Goal: Navigation & Orientation: Understand site structure

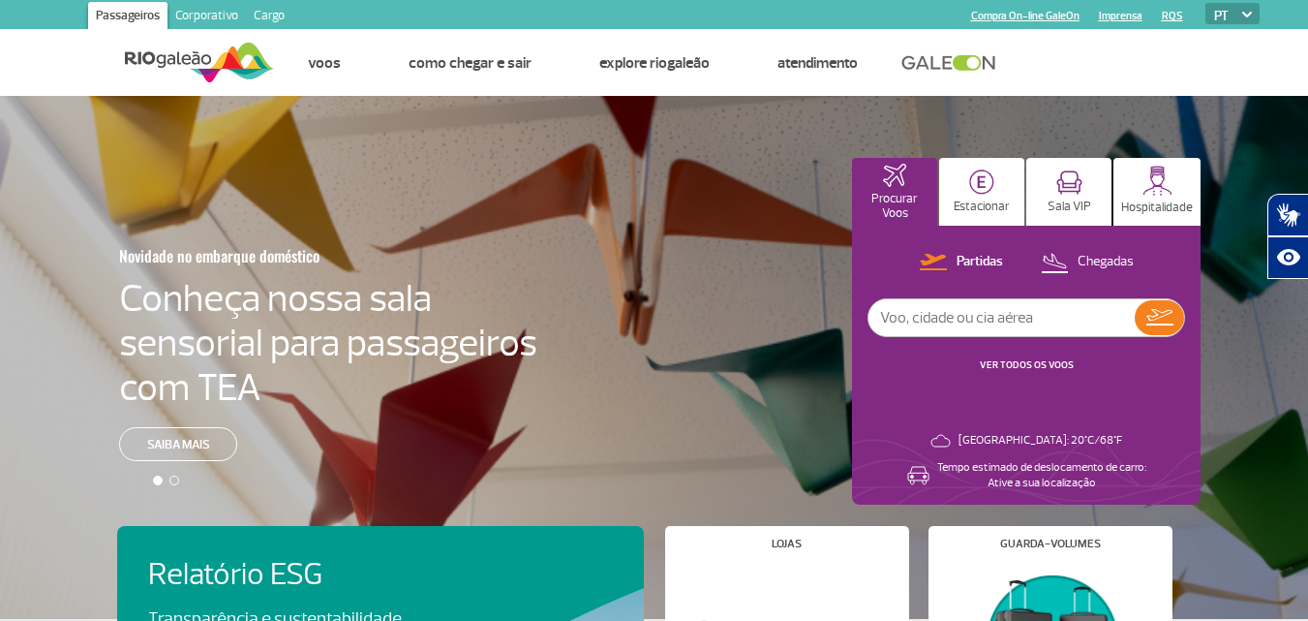
click at [212, 15] on link "Corporativo" at bounding box center [207, 17] width 78 height 31
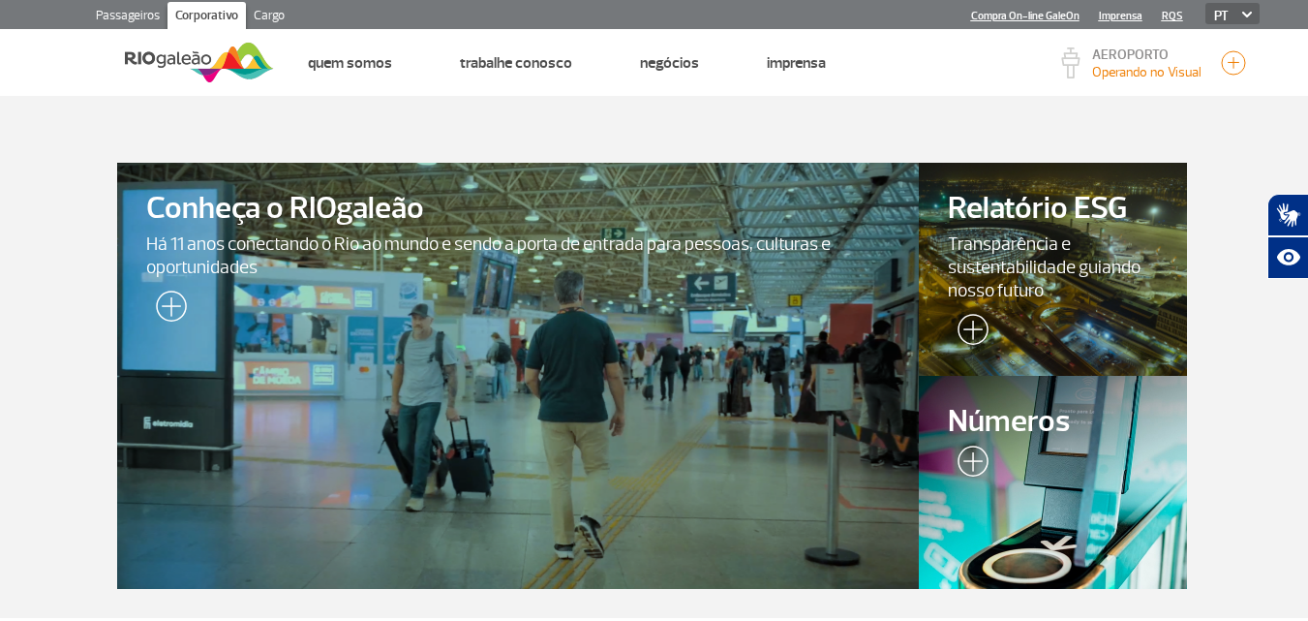
click at [268, 11] on link "Cargo" at bounding box center [269, 17] width 46 height 31
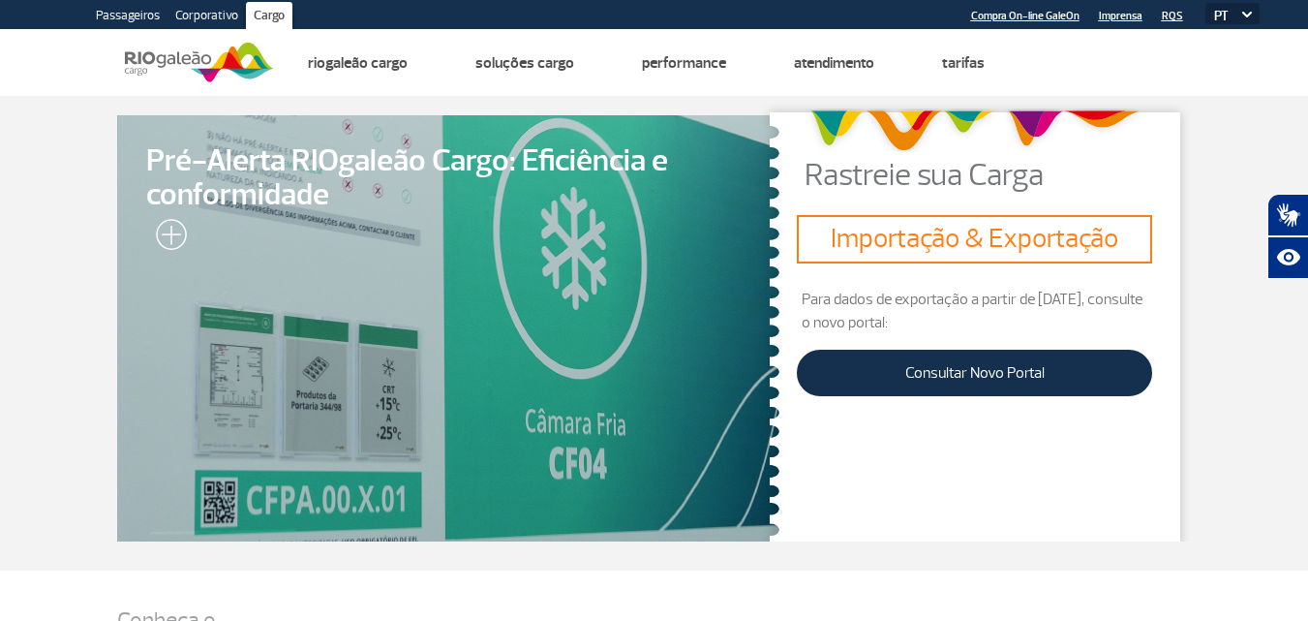
click at [127, 15] on link "Passageiros" at bounding box center [127, 17] width 79 height 31
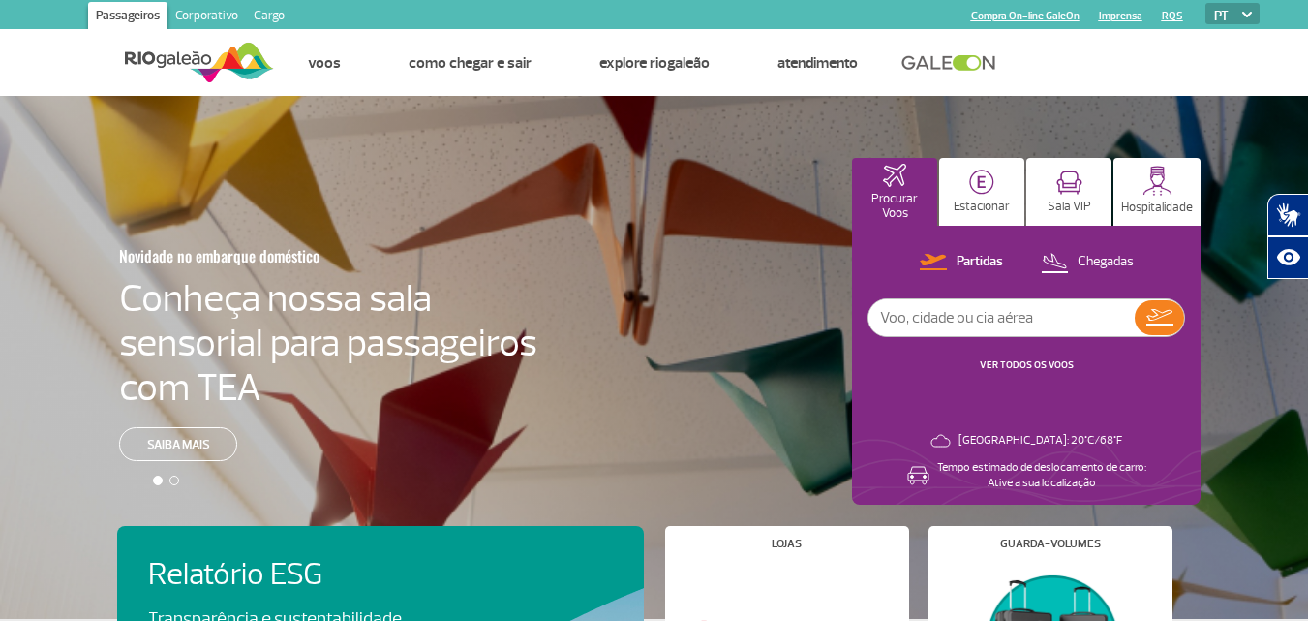
click at [183, 12] on link "Corporativo" at bounding box center [207, 17] width 78 height 31
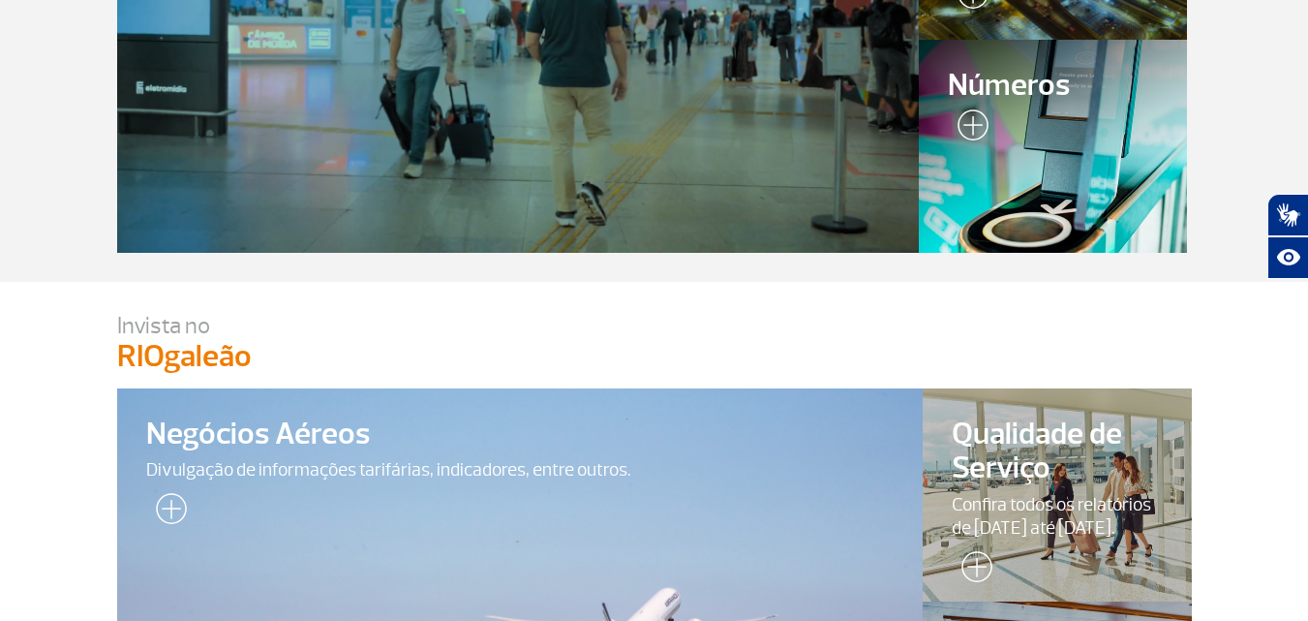
scroll to position [484, 0]
